Goal: Task Accomplishment & Management: Manage account settings

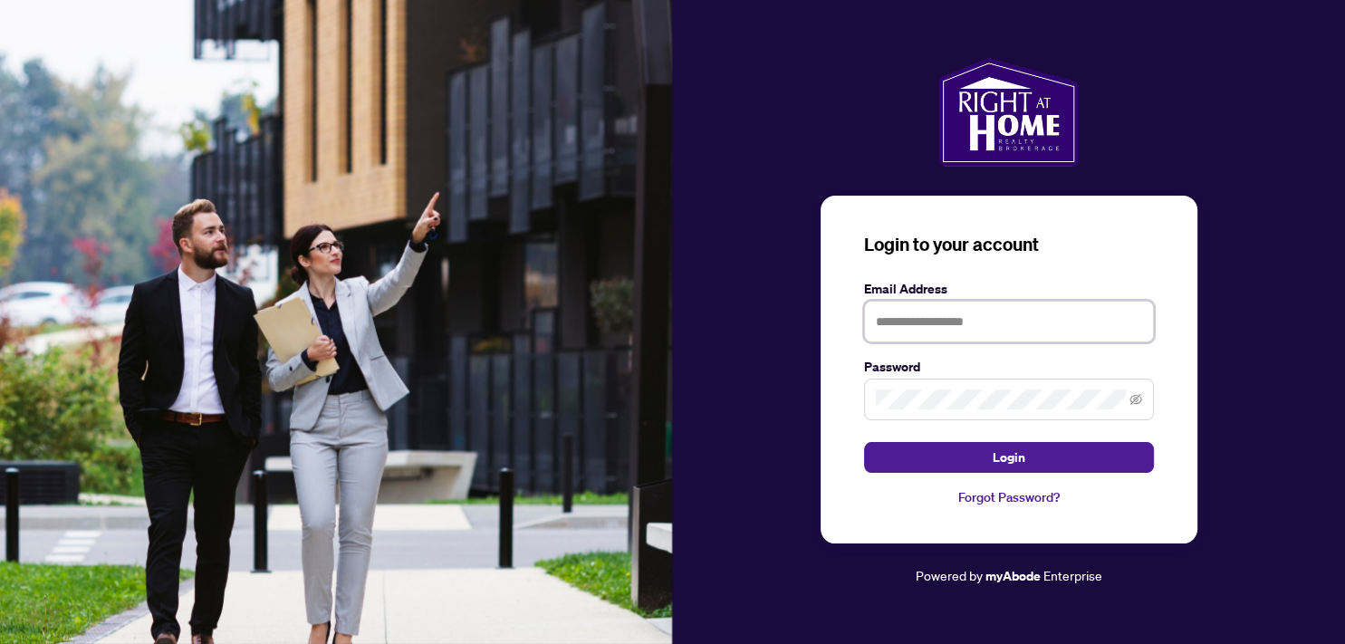
click at [910, 328] on input "text" at bounding box center [1009, 322] width 290 height 42
type input "**********"
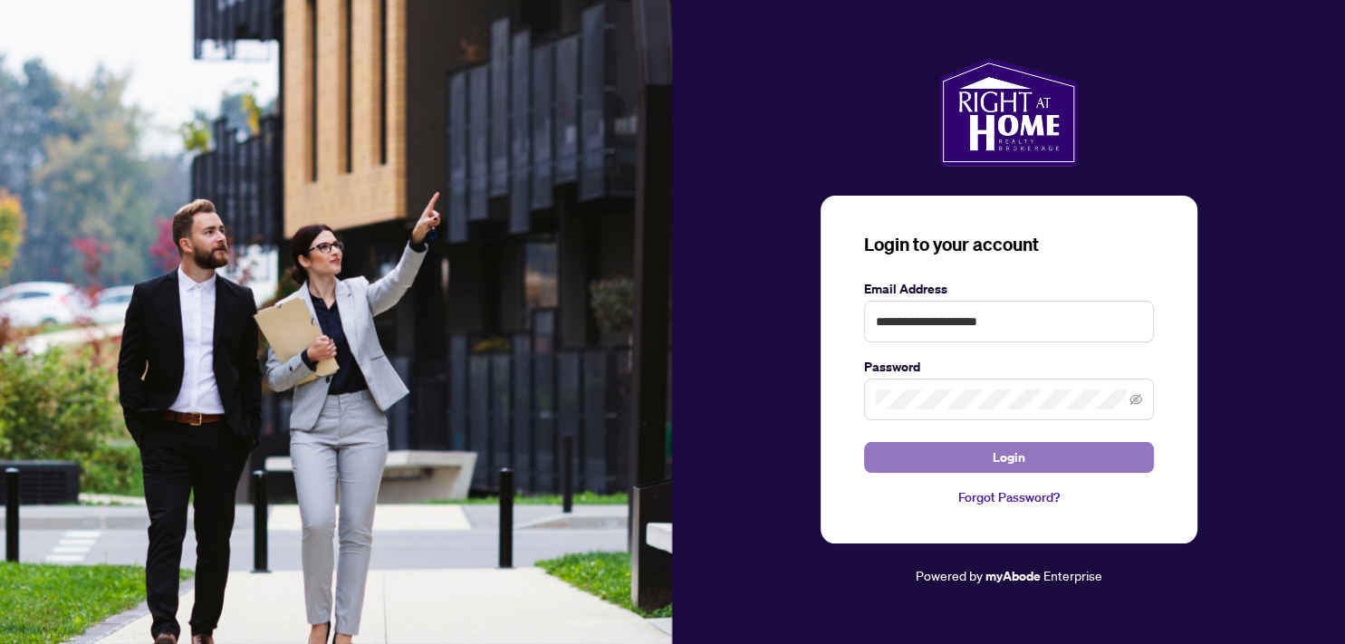
click at [927, 455] on button "Login" at bounding box center [1009, 457] width 290 height 31
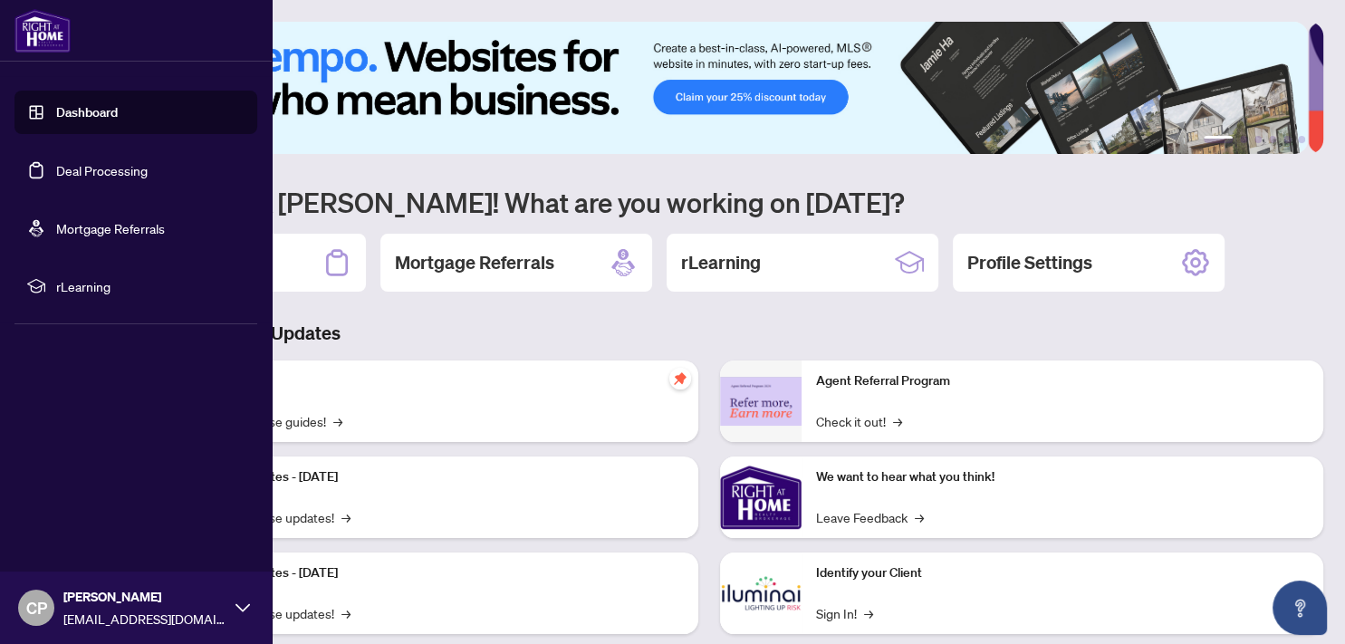
click at [68, 172] on link "Deal Processing" at bounding box center [101, 170] width 91 height 16
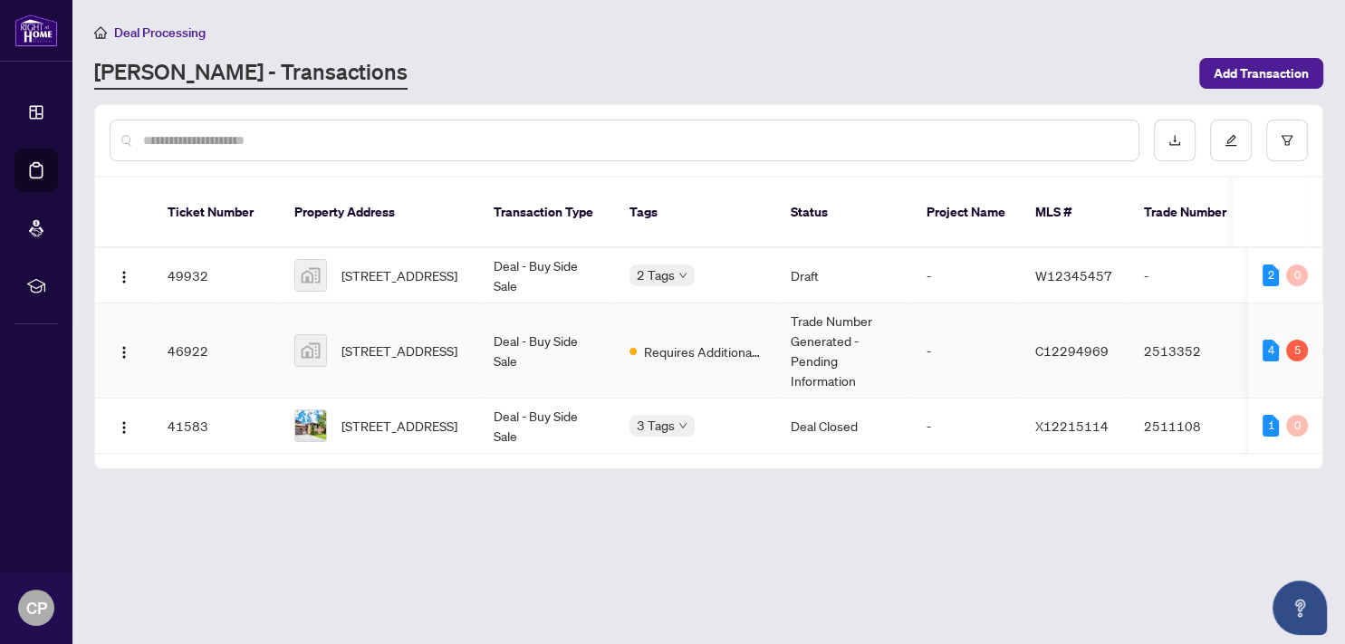
click at [686, 340] on td "Requires Additional Docs" at bounding box center [695, 350] width 161 height 95
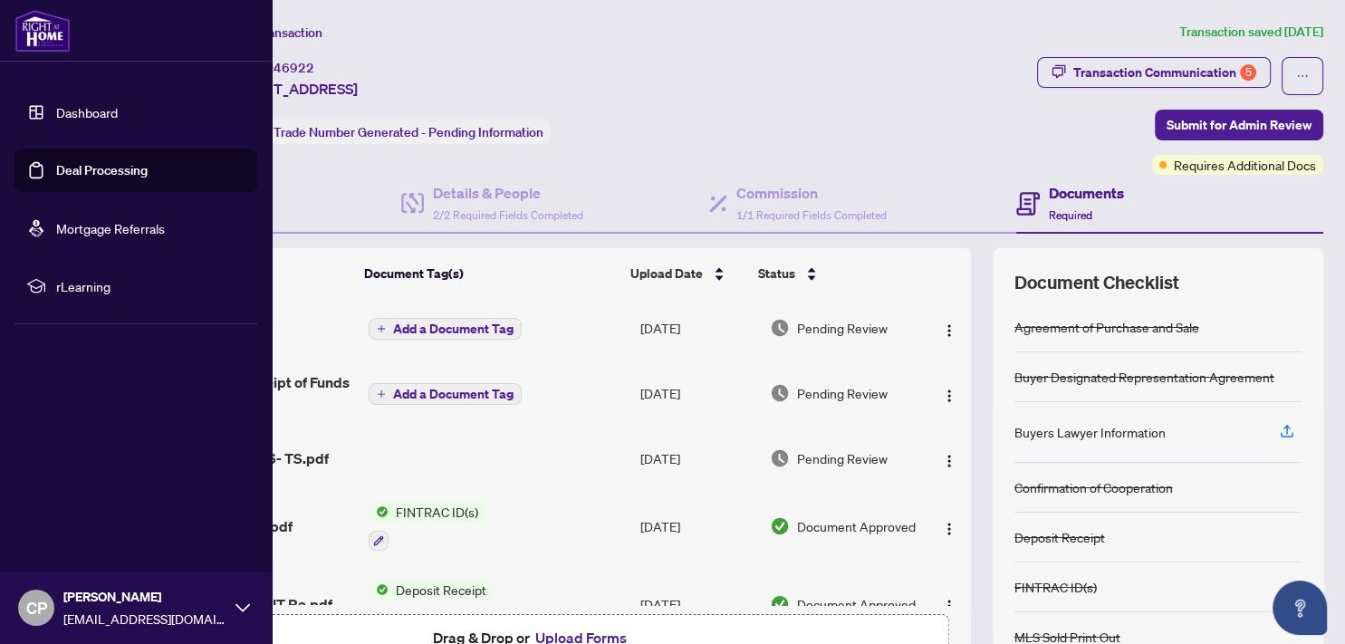
click at [74, 170] on link "Deal Processing" at bounding box center [101, 170] width 91 height 16
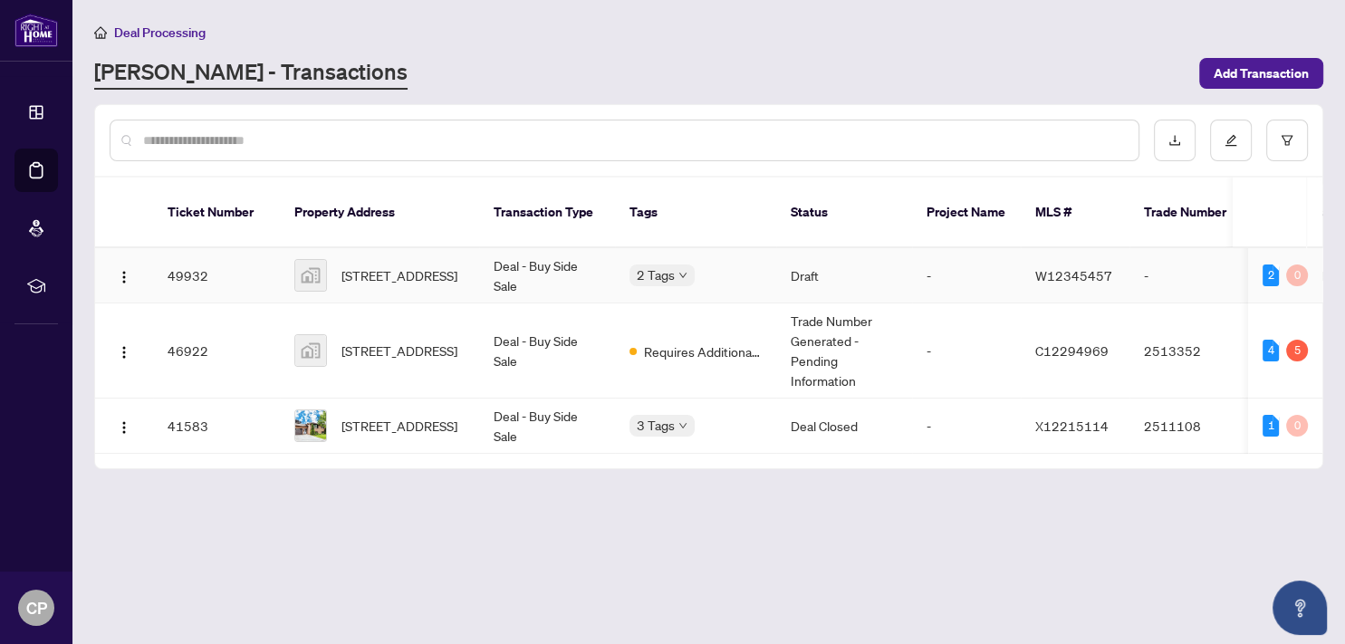
click at [551, 255] on td "Deal - Buy Side Sale" at bounding box center [547, 275] width 136 height 55
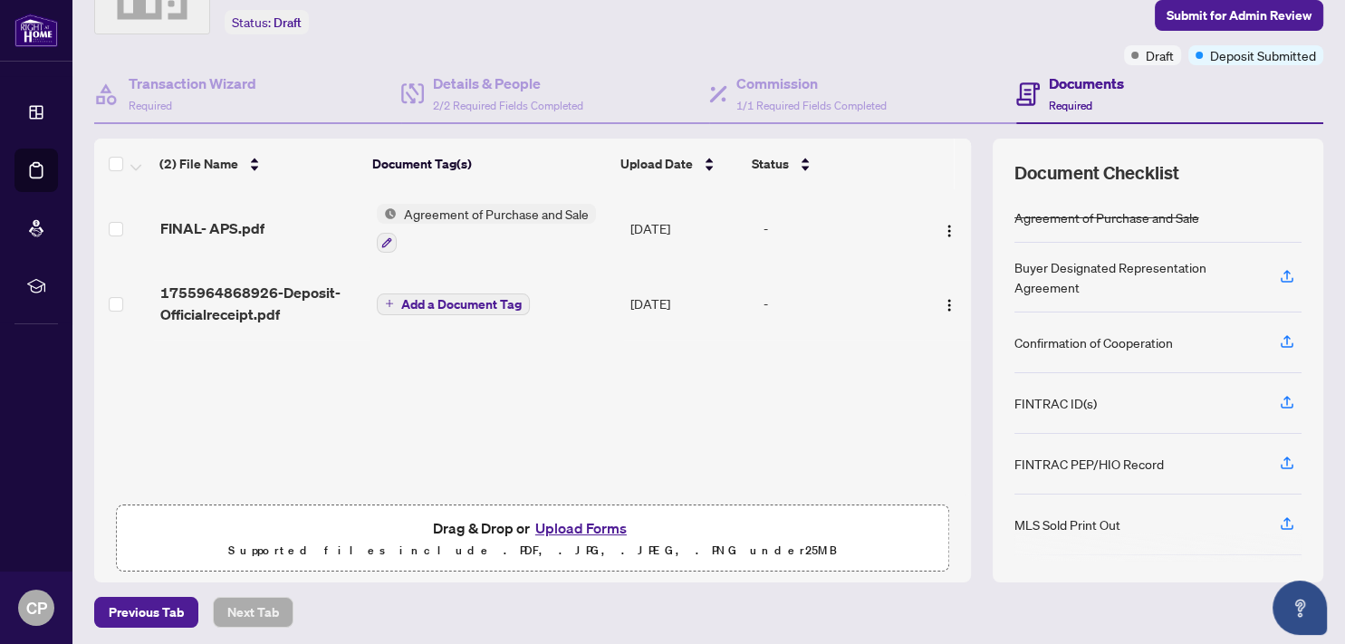
scroll to position [112, 0]
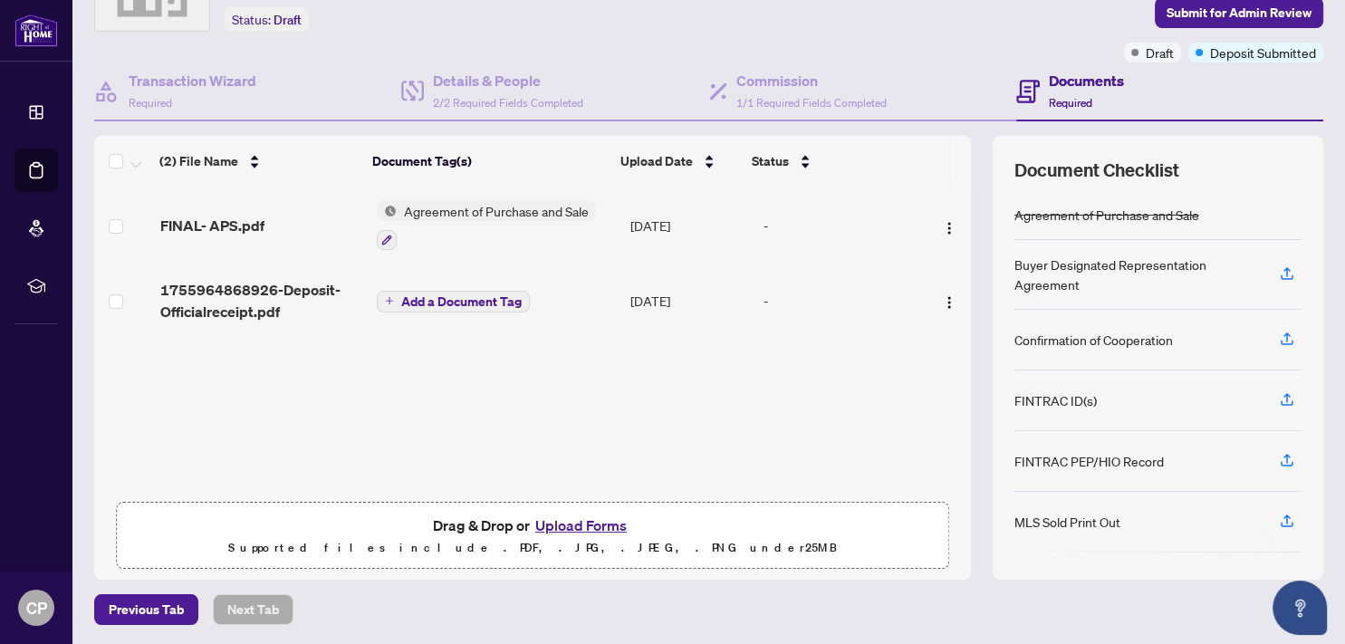
click at [561, 522] on button "Upload Forms" at bounding box center [581, 525] width 102 height 24
